Goal: Task Accomplishment & Management: Manage account settings

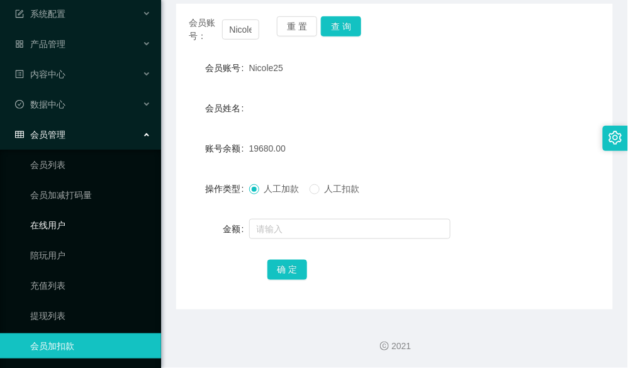
scroll to position [104, 0]
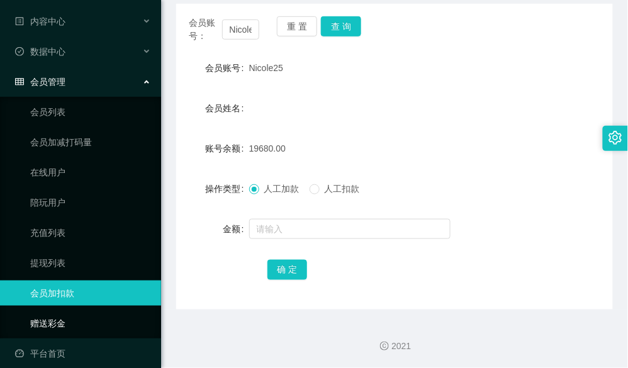
click at [74, 311] on link "赠送彩金" at bounding box center [90, 323] width 121 height 25
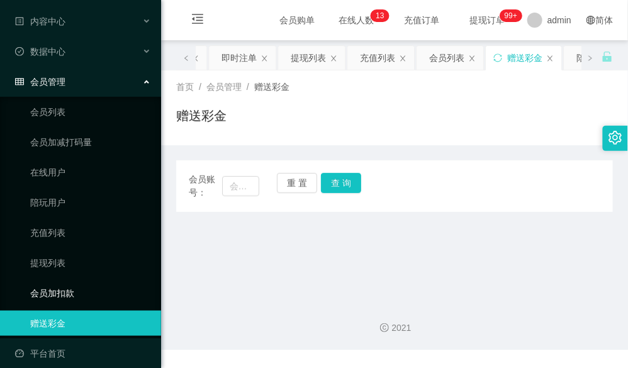
click at [71, 286] on link "会员加扣款" at bounding box center [90, 293] width 121 height 25
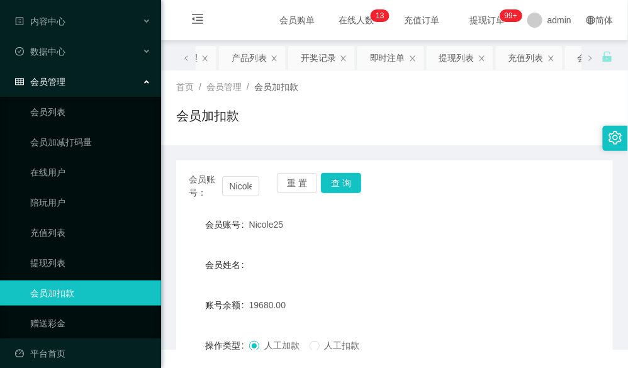
click at [71, 286] on link "会员加扣款" at bounding box center [90, 293] width 121 height 25
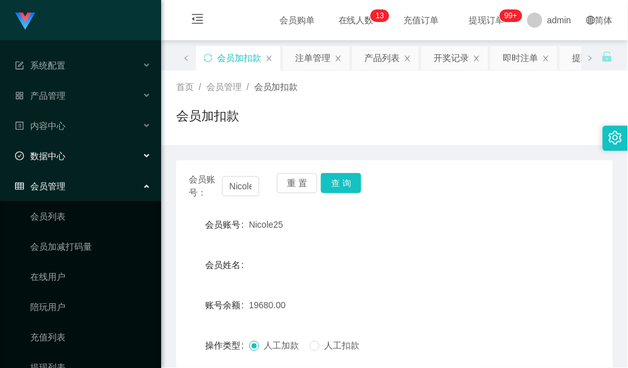
click at [71, 144] on div "数据中心" at bounding box center [80, 156] width 161 height 25
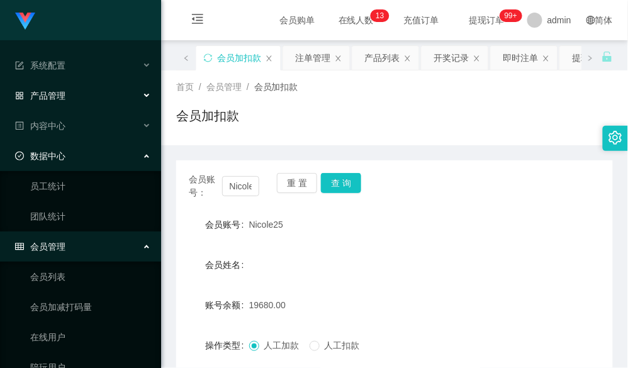
click at [84, 96] on div "产品管理" at bounding box center [80, 95] width 161 height 25
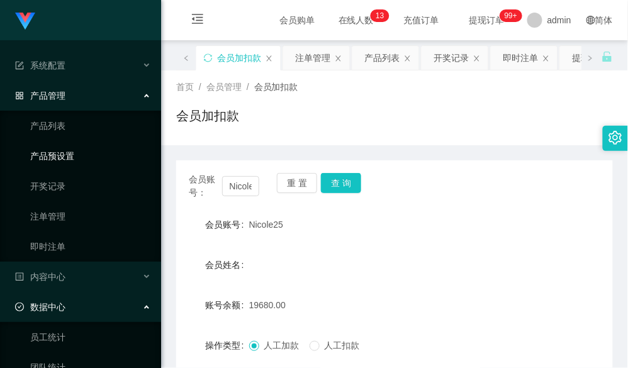
click at [66, 154] on link "产品预设置" at bounding box center [90, 156] width 121 height 25
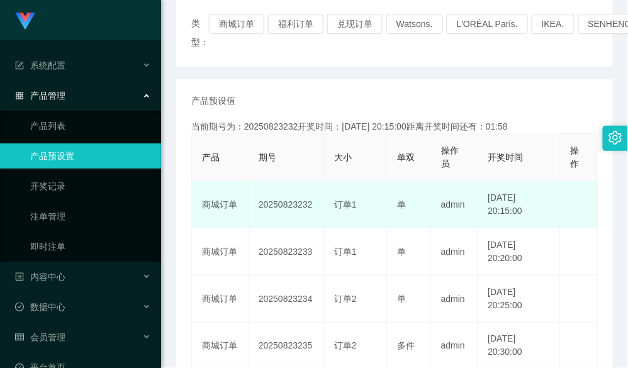
scroll to position [167, 0]
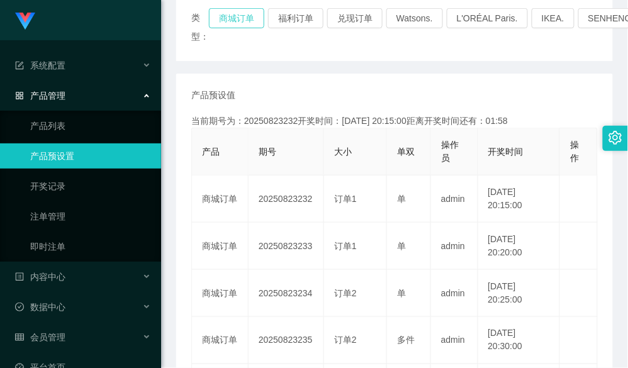
click at [248, 15] on button "商城订单" at bounding box center [236, 18] width 55 height 20
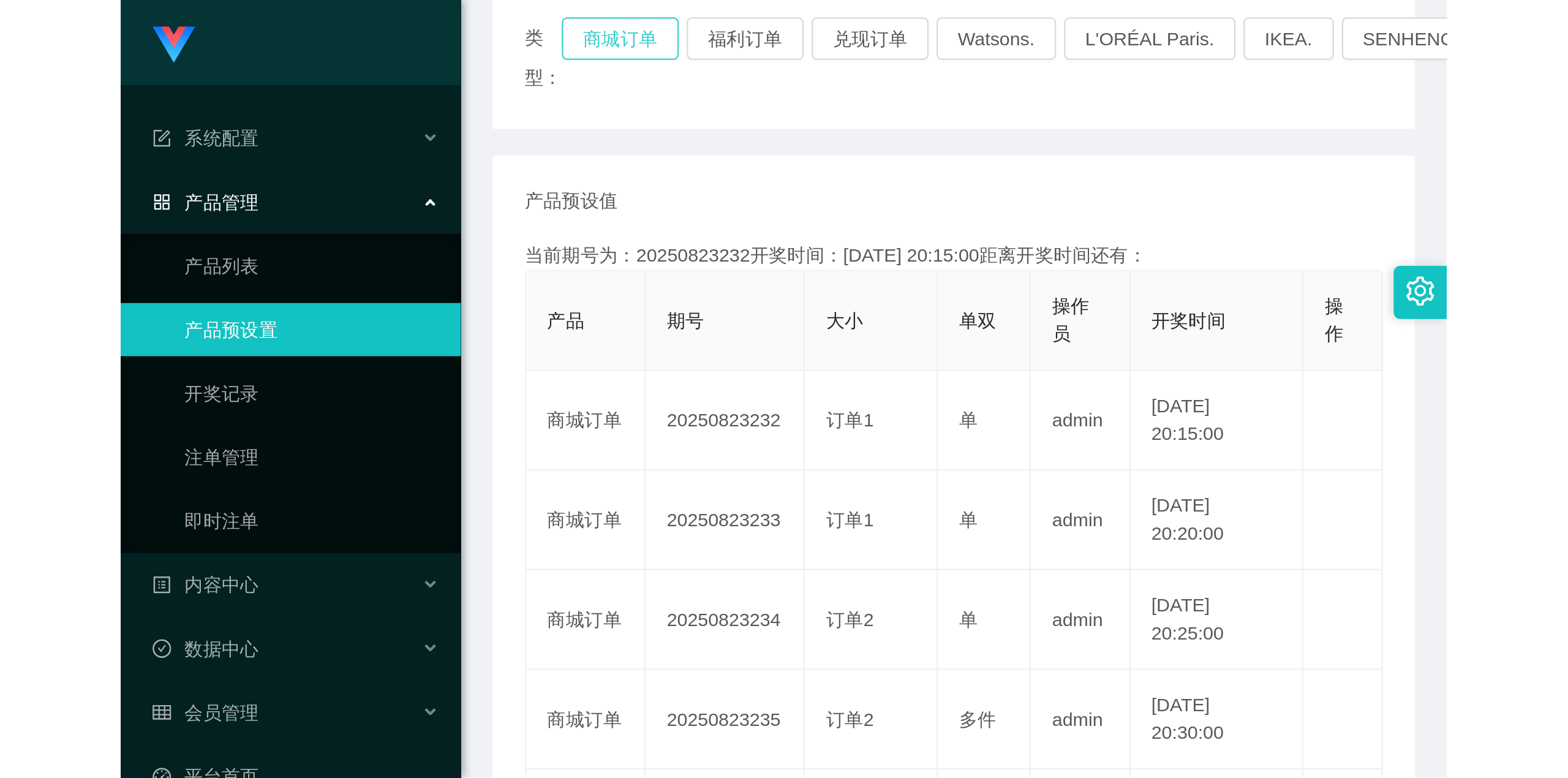
scroll to position [245, 0]
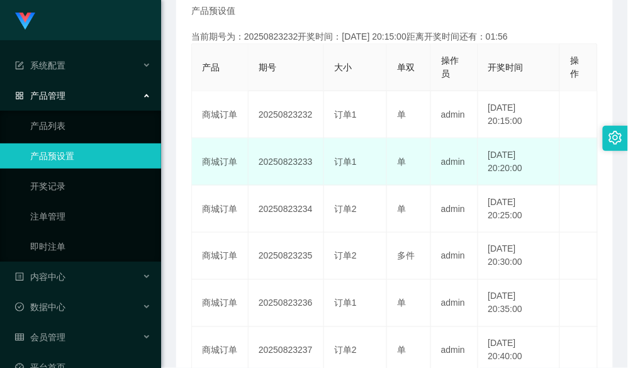
drag, startPoint x: 247, startPoint y: 152, endPoint x: 315, endPoint y: 165, distance: 69.1
click at [315, 165] on tr "商城订单 20250823233 订单1 单 admin [DATE] 20:20:00 编 辑 限制投注" at bounding box center [395, 161] width 406 height 47
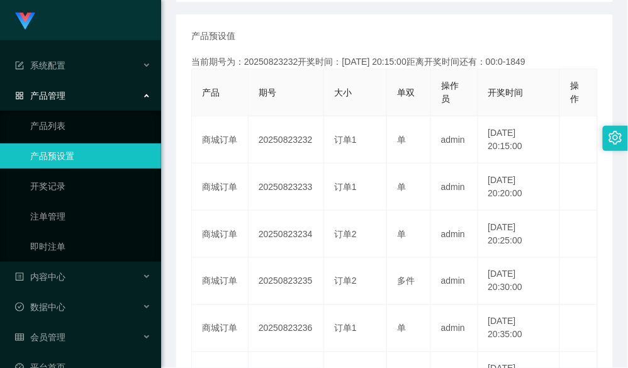
scroll to position [504, 0]
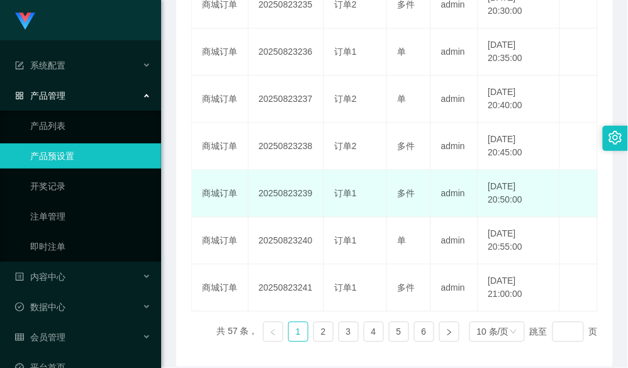
drag, startPoint x: 257, startPoint y: 195, endPoint x: 318, endPoint y: 195, distance: 61.1
click at [318, 195] on td "20250823239" at bounding box center [287, 193] width 76 height 47
copy td "20250823239"
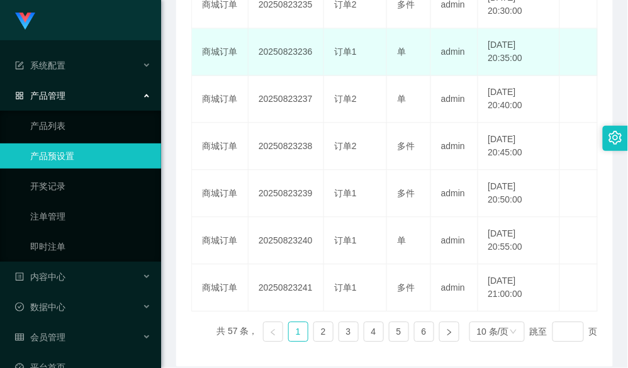
click at [449, 58] on td "admin" at bounding box center [454, 51] width 47 height 47
